Goal: Register for event/course

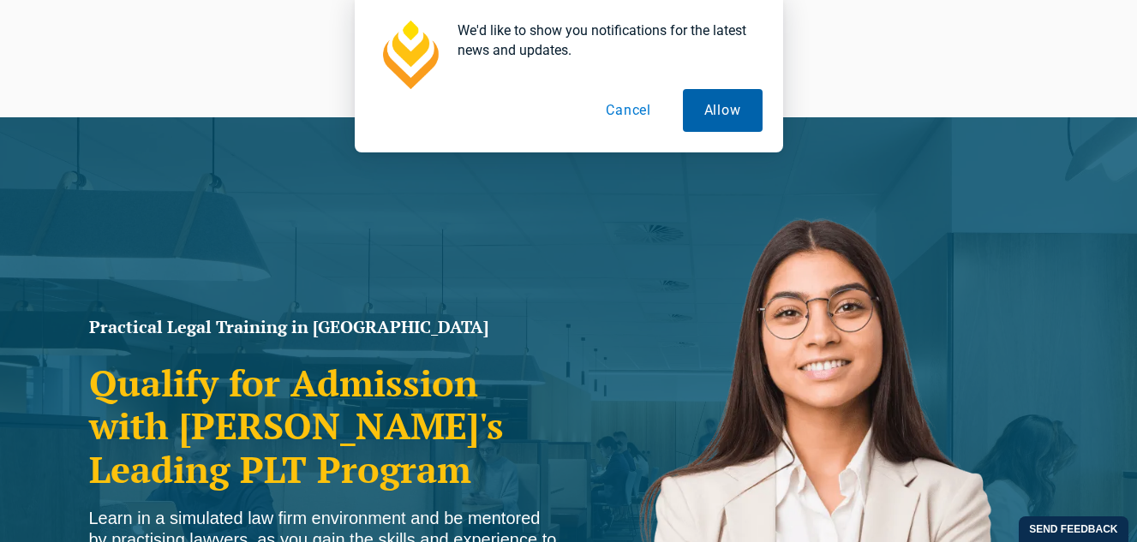
click at [735, 110] on button "Allow" at bounding box center [723, 110] width 80 height 43
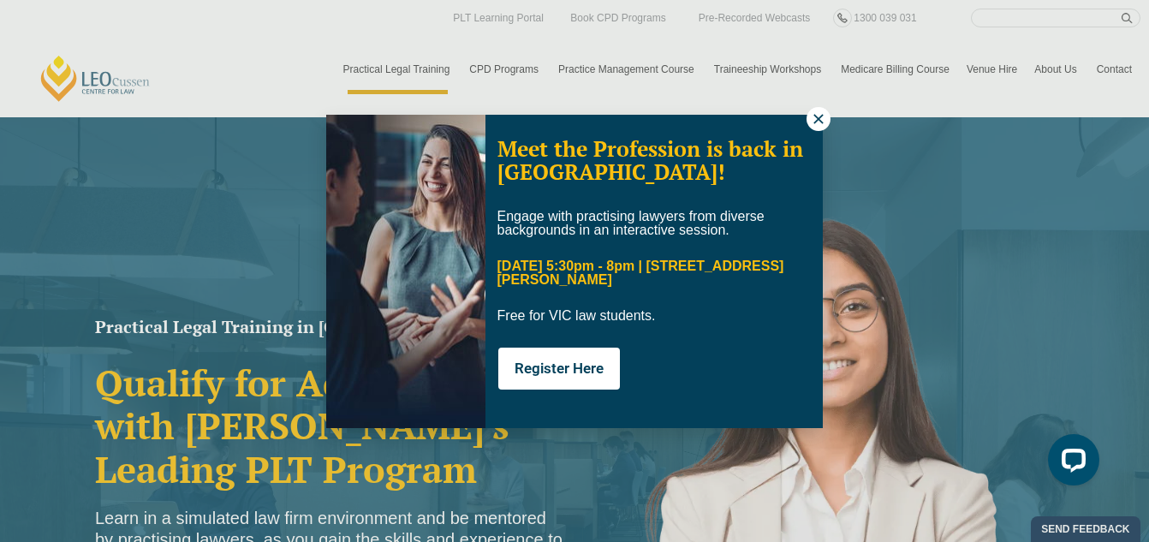
click at [813, 123] on icon at bounding box center [818, 118] width 15 height 15
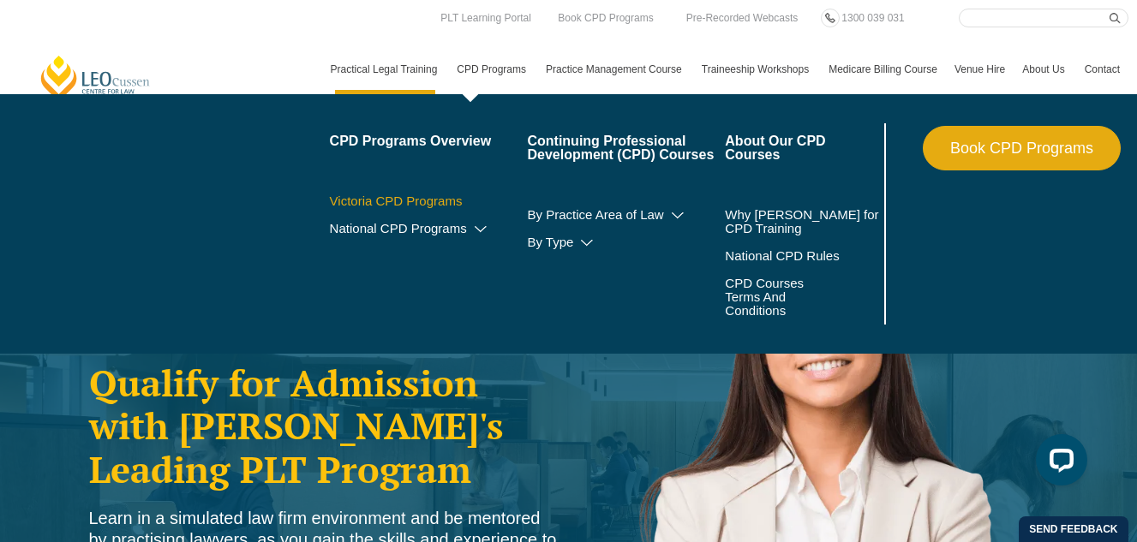
click at [441, 196] on link "Victoria CPD Programs" at bounding box center [429, 201] width 198 height 14
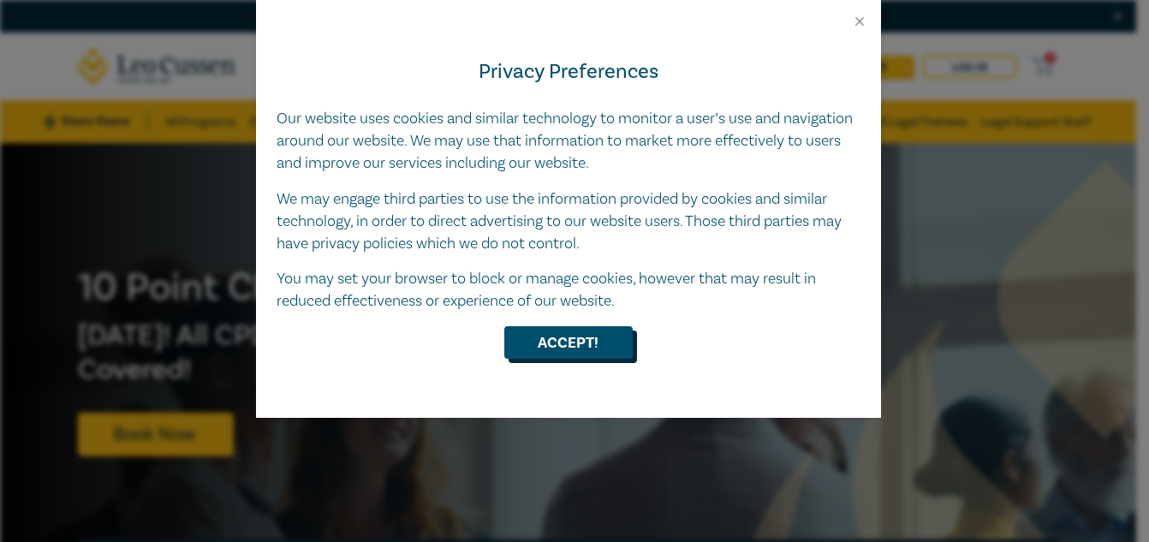
click at [583, 346] on button "Accept!" at bounding box center [568, 342] width 128 height 33
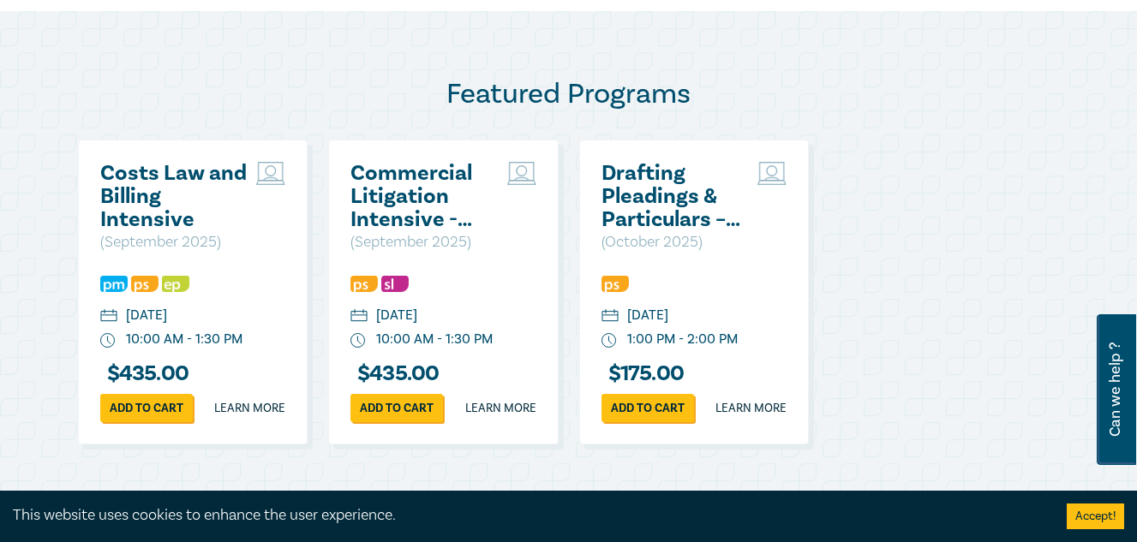
scroll to position [1199, 0]
